Goal: Transaction & Acquisition: Purchase product/service

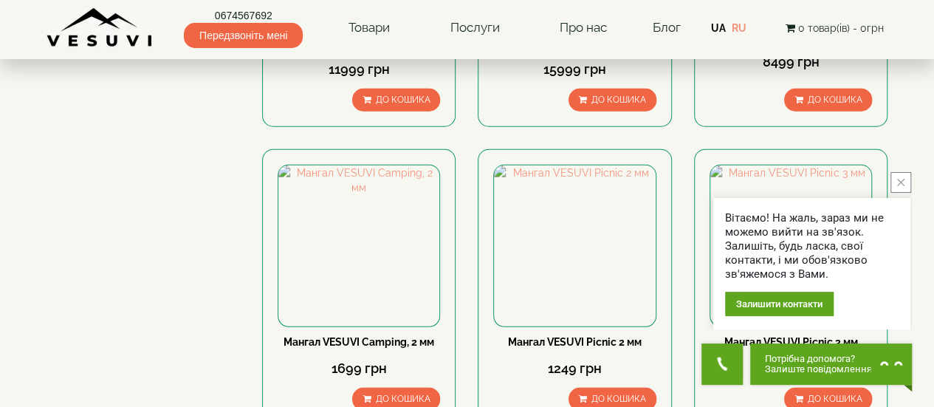
scroll to position [1993, 0]
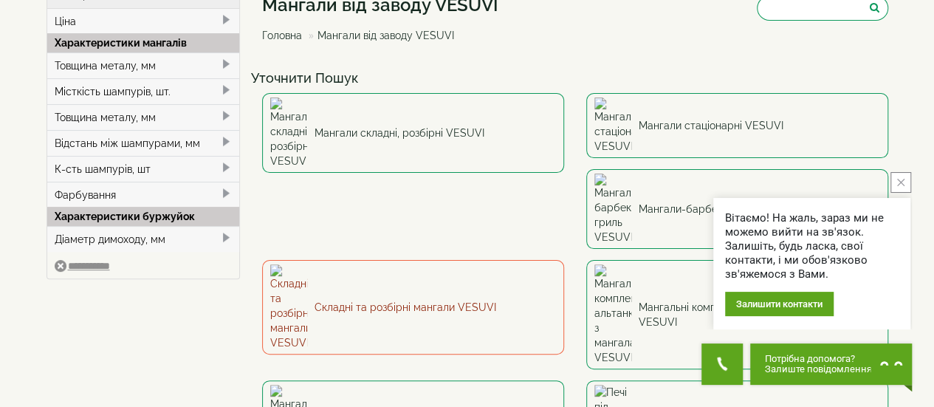
scroll to position [148, 0]
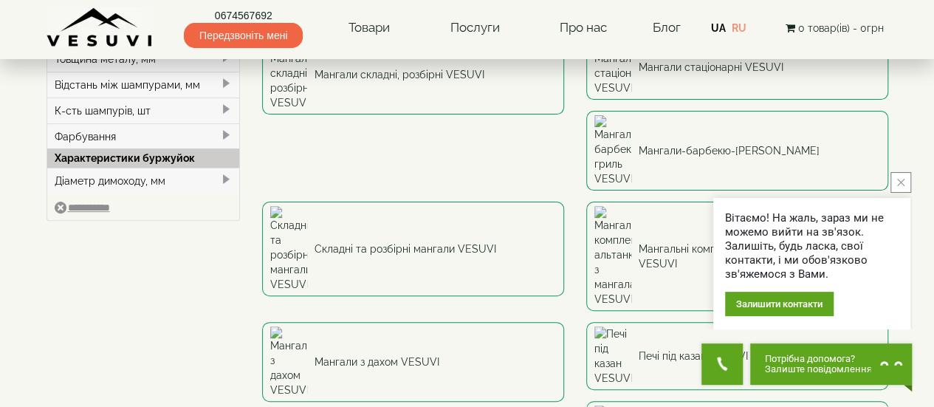
click at [899, 182] on icon "close button" at bounding box center [900, 182] width 7 height 7
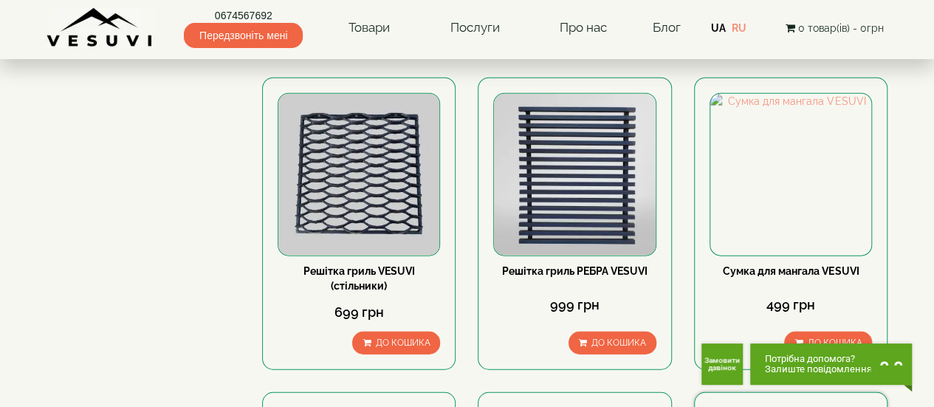
scroll to position [1919, 0]
